Goal: Task Accomplishment & Management: Complete application form

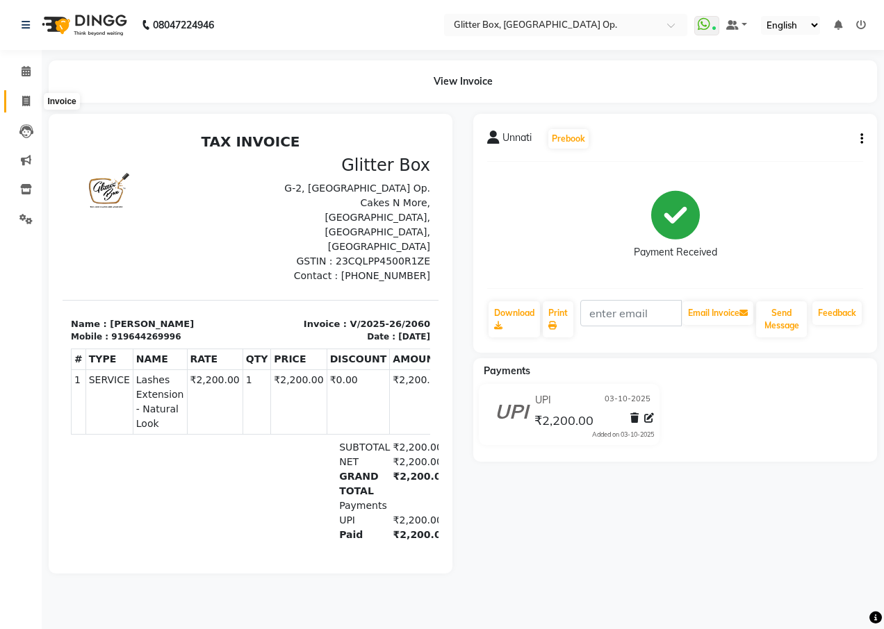
click at [23, 102] on icon at bounding box center [26, 101] width 8 height 10
select select "service"
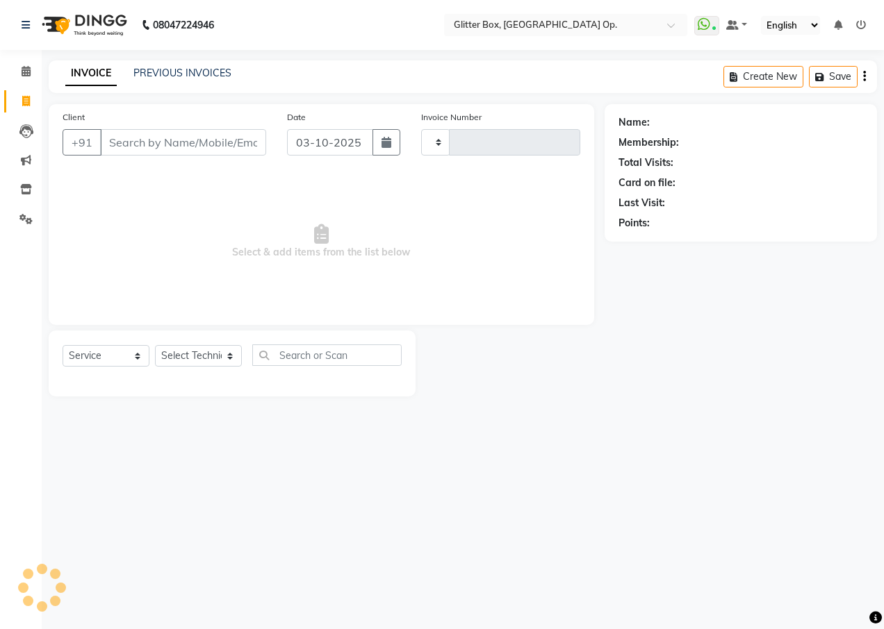
type input "2061"
select select "5563"
click at [138, 151] on input "Client" at bounding box center [183, 142] width 166 height 26
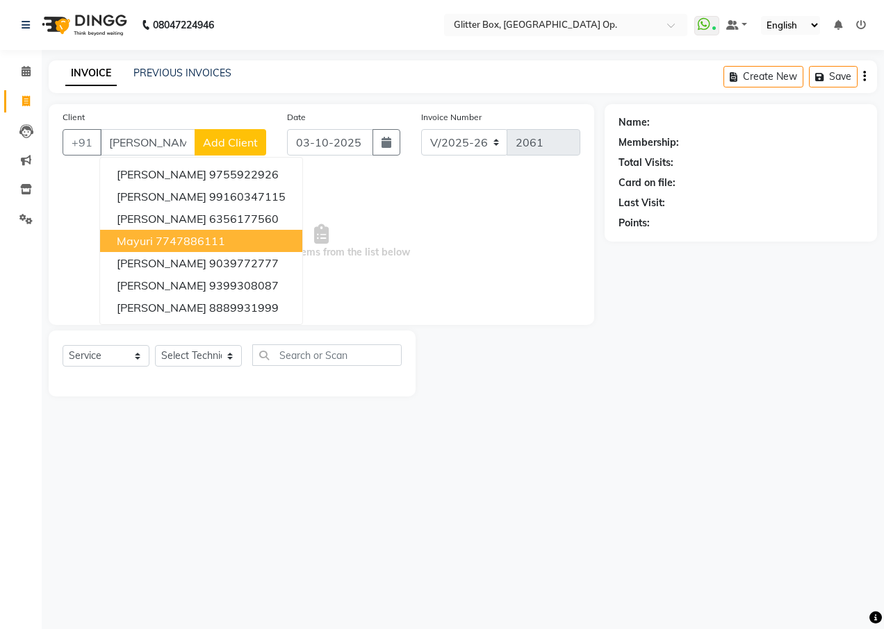
click at [176, 236] on ngb-highlight "7747886111" at bounding box center [190, 241] width 69 height 14
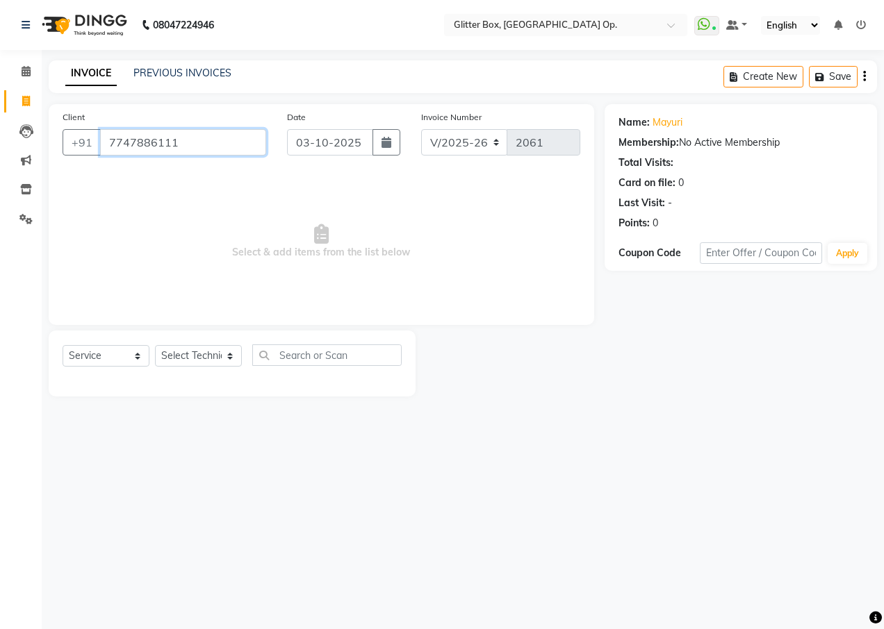
click at [185, 147] on input "7747886111" at bounding box center [183, 142] width 166 height 26
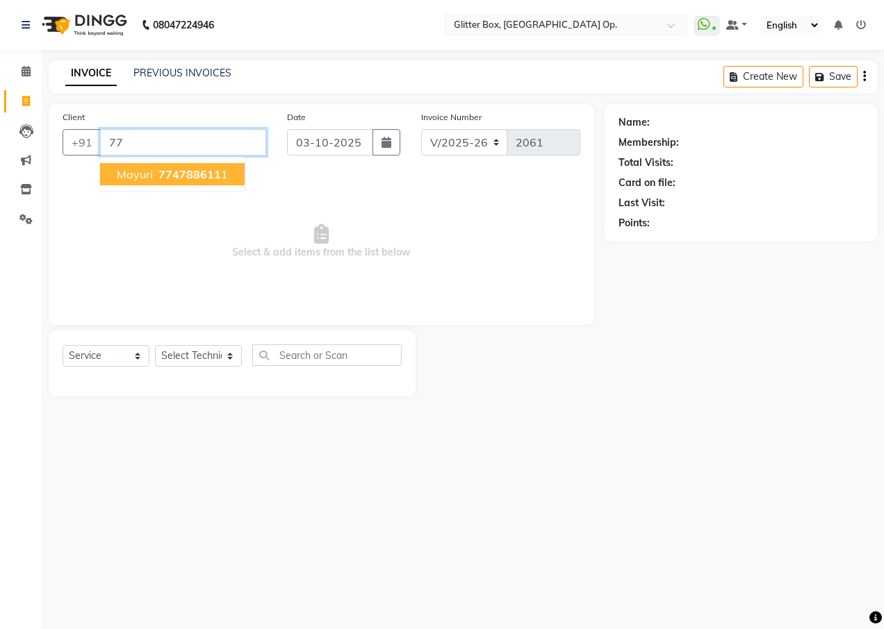
type input "7"
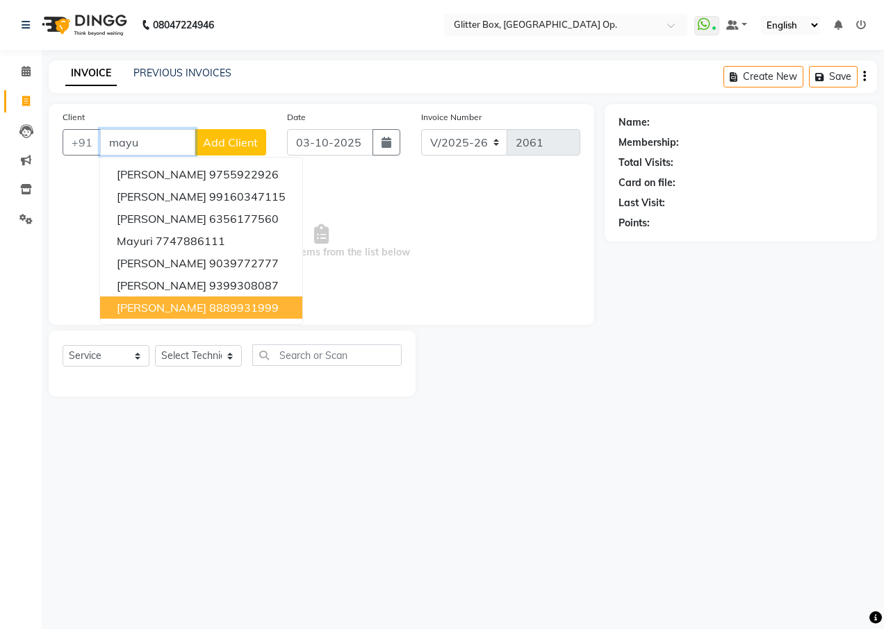
click at [194, 300] on button "[PERSON_NAME] 8889931999" at bounding box center [201, 308] width 202 height 22
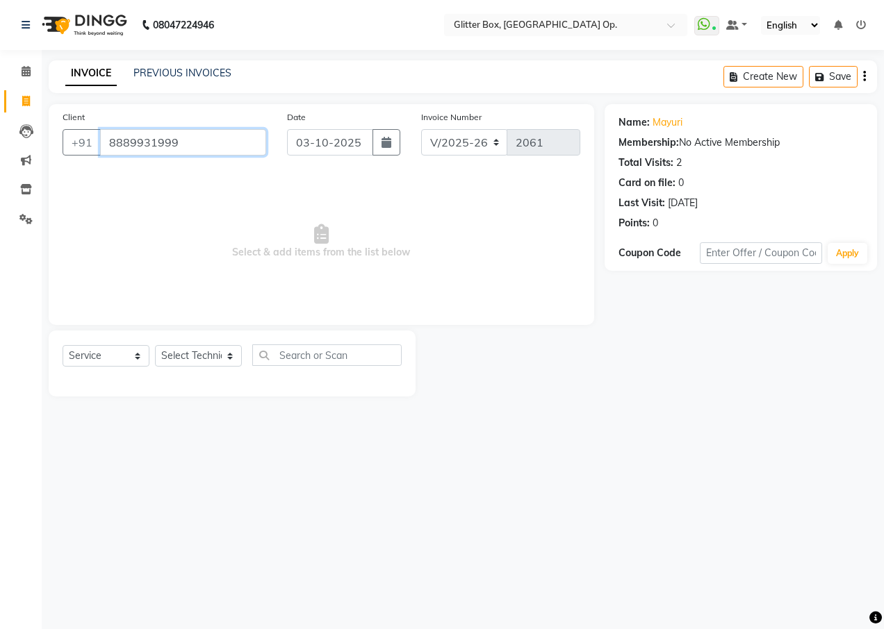
click at [229, 144] on input "8889931999" at bounding box center [183, 142] width 166 height 26
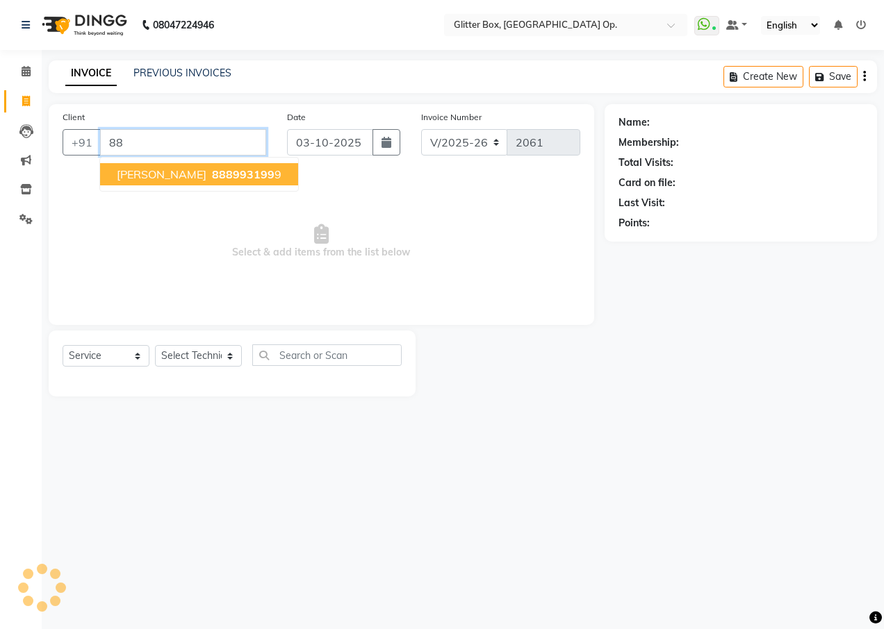
type input "8"
click at [214, 170] on ngb-highlight "939930 8087" at bounding box center [245, 174] width 72 height 14
type input "9399308087"
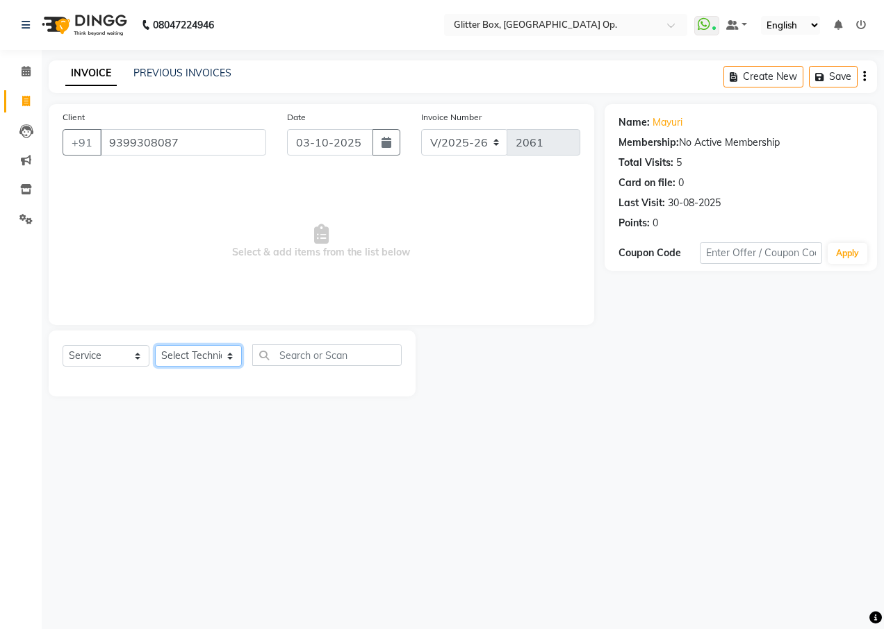
click at [208, 359] on select "Select Technician [PERSON_NAME] [PERSON_NAME] [PERSON_NAME] [PERSON_NAME] [PERS…" at bounding box center [198, 356] width 87 height 22
select select "71114"
click at [155, 345] on select "Select Technician [PERSON_NAME] [PERSON_NAME] [PERSON_NAME] [PERSON_NAME] [PERS…" at bounding box center [198, 356] width 87 height 22
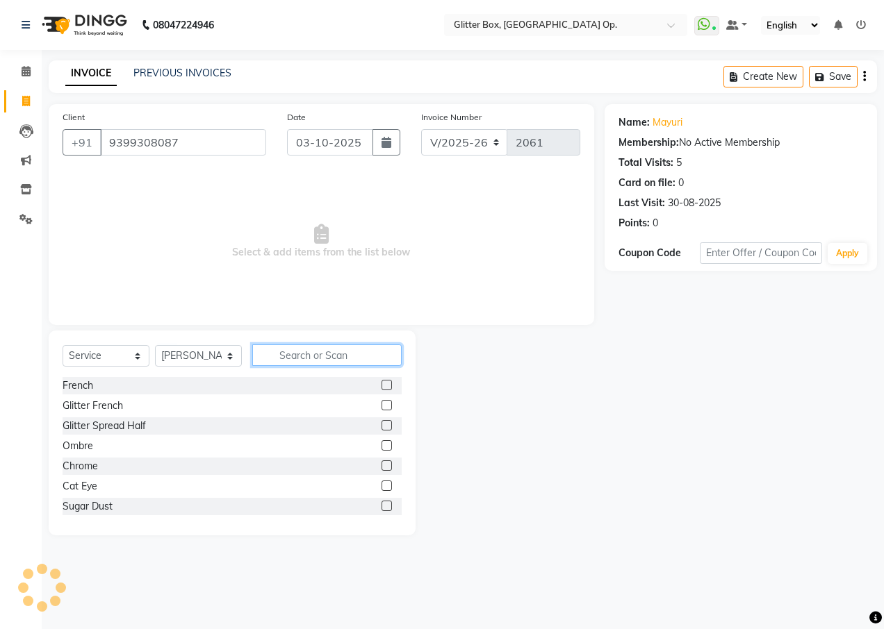
click at [365, 360] on input "text" at bounding box center [326, 356] width 149 height 22
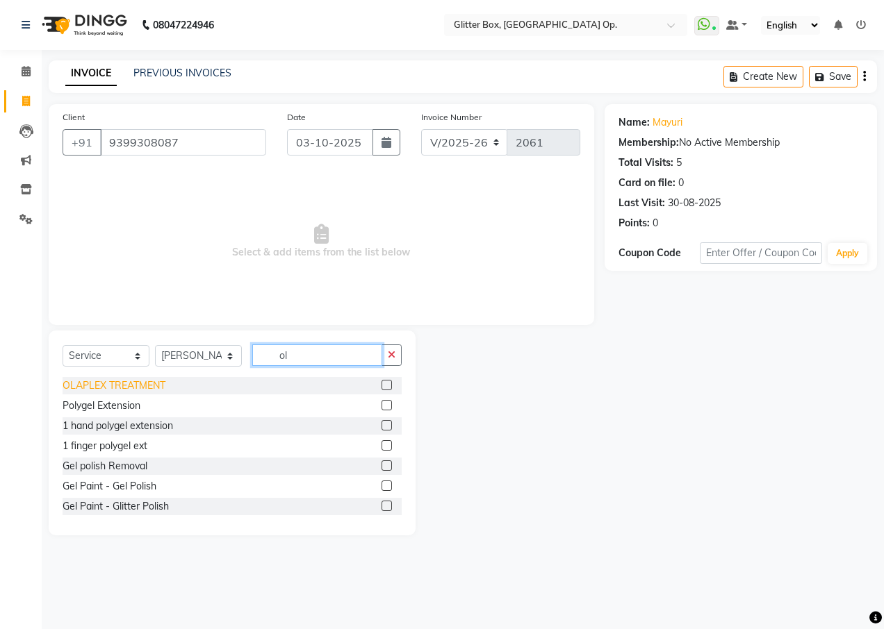
type input "ol"
click at [146, 382] on div "OLAPLEX TREATMENT" at bounding box center [114, 386] width 103 height 15
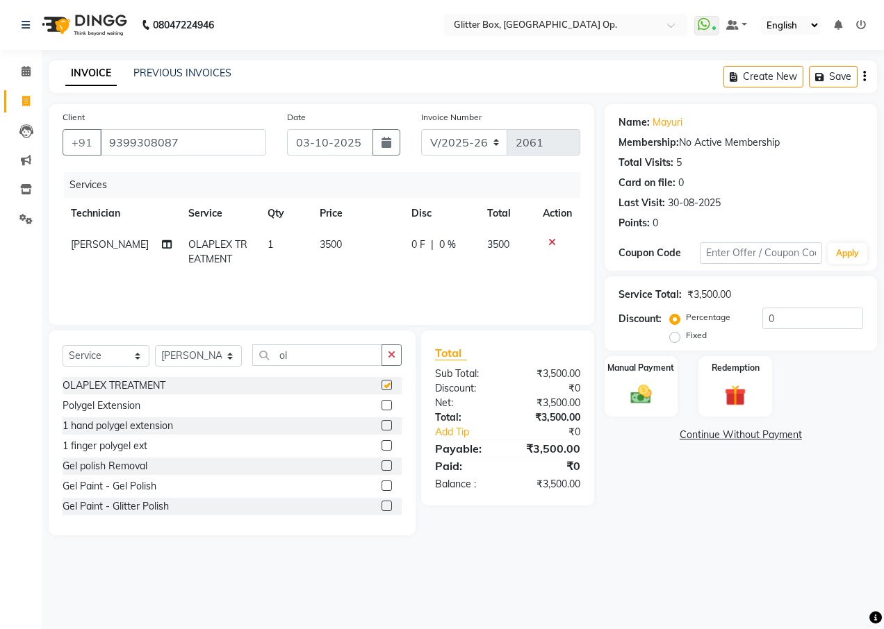
checkbox input "false"
click at [322, 248] on span "3500" at bounding box center [331, 244] width 22 height 13
select select "71114"
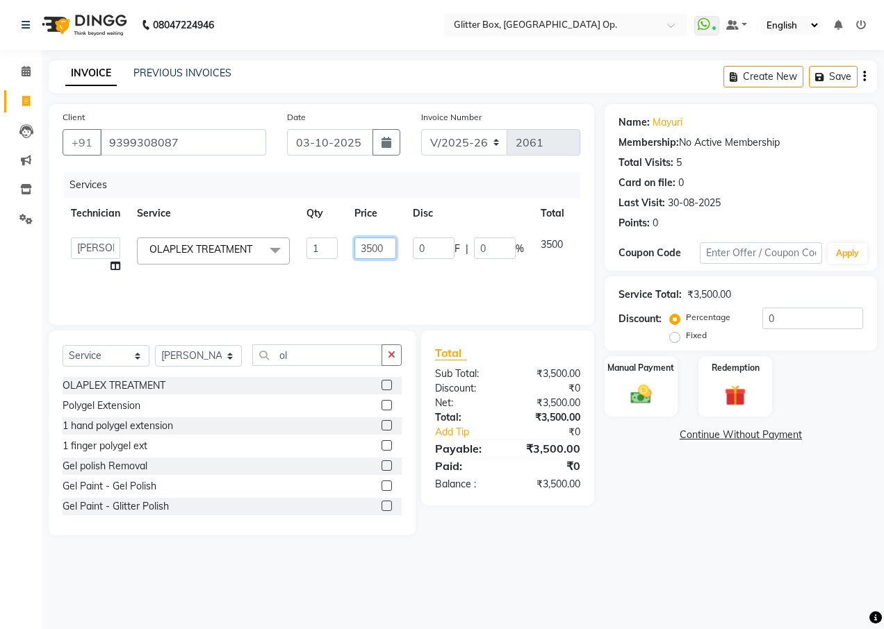
click at [365, 247] on input "3500" at bounding box center [375, 249] width 42 height 22
type input "2500"
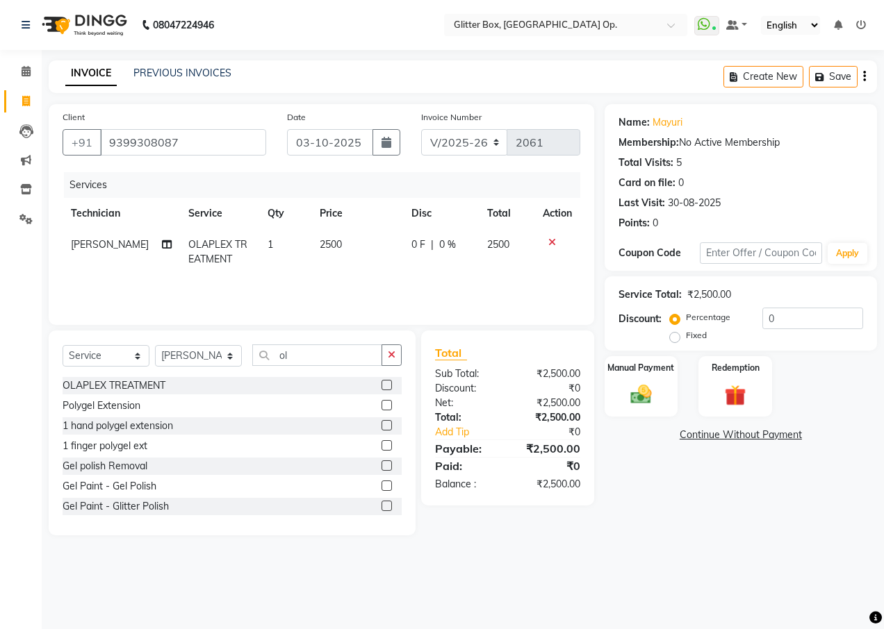
click at [397, 283] on div "Services Technician Service Qty Price Disc Total Action [PERSON_NAME] OLAPLEX T…" at bounding box center [322, 241] width 518 height 139
click at [659, 372] on label "Manual Payment" at bounding box center [640, 367] width 69 height 13
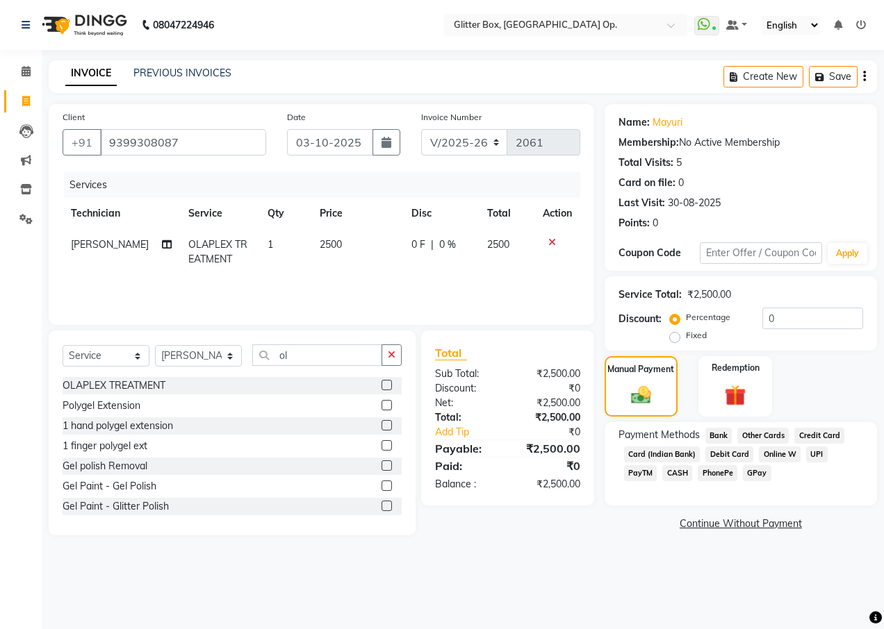
click at [817, 454] on span "UPI" at bounding box center [817, 455] width 22 height 16
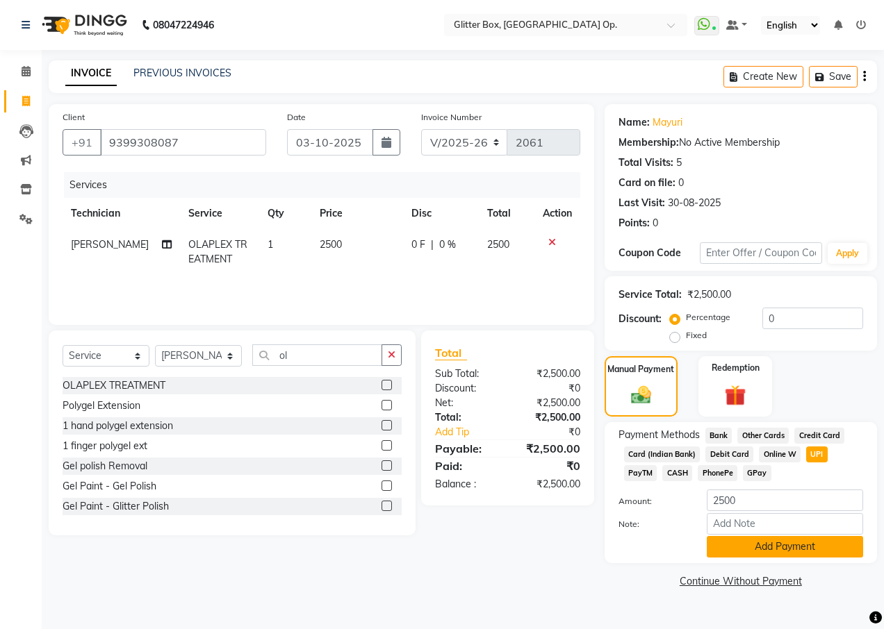
click at [816, 547] on button "Add Payment" at bounding box center [785, 547] width 156 height 22
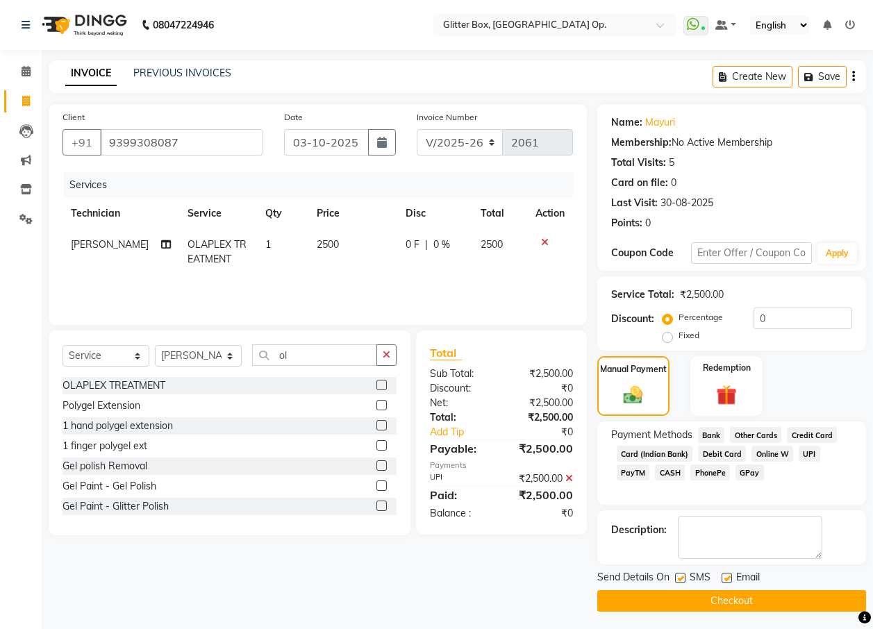
click at [801, 600] on button "Checkout" at bounding box center [731, 602] width 269 height 22
